Goal: Task Accomplishment & Management: Use online tool/utility

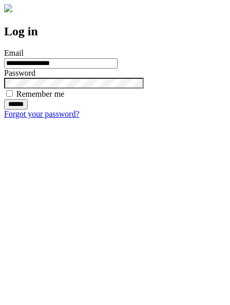
type input "**********"
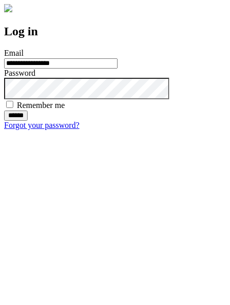
click at [28, 121] on input "******" at bounding box center [16, 115] width 24 height 10
